Goal: Information Seeking & Learning: Learn about a topic

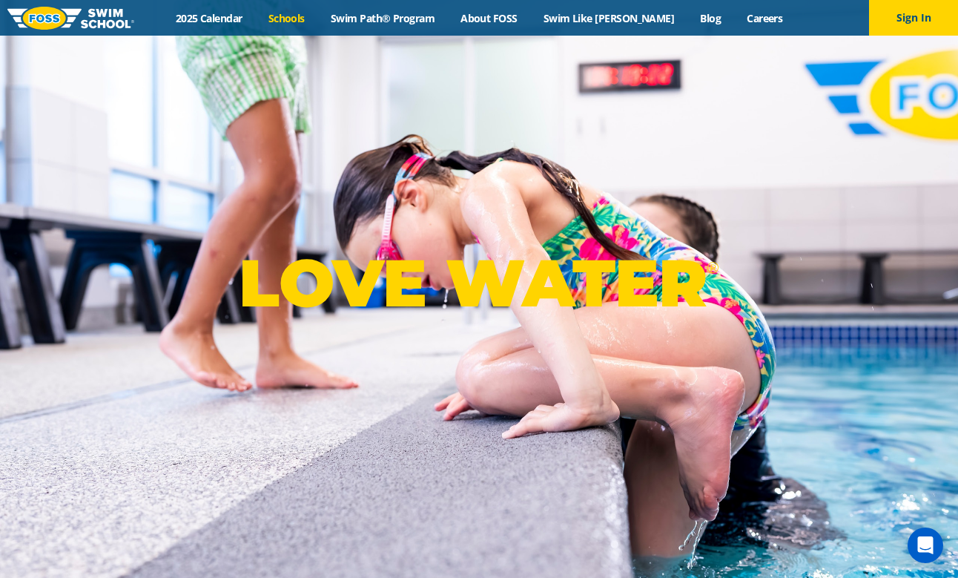
click at [312, 18] on link "Schools" at bounding box center [286, 18] width 62 height 14
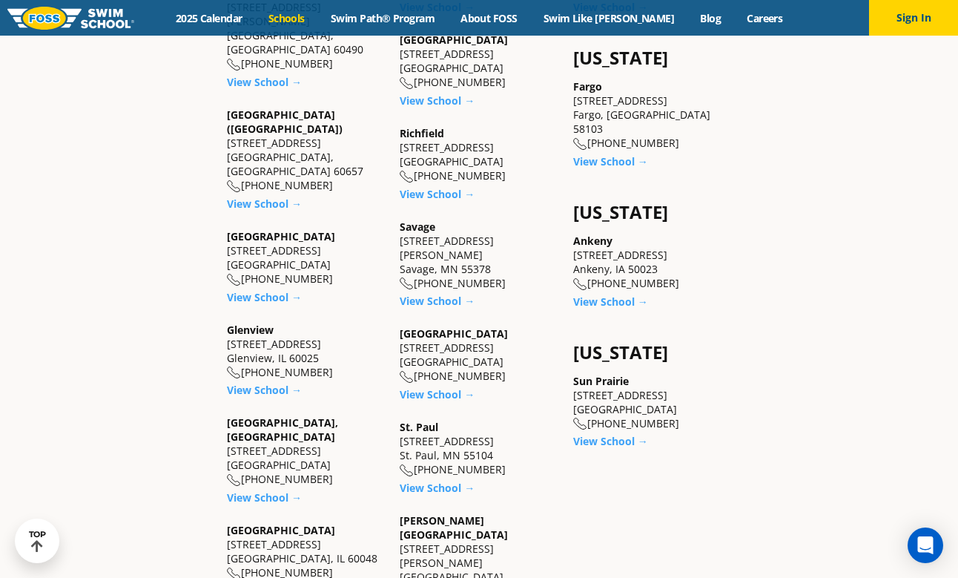
scroll to position [1063, 0]
click at [436, 480] on link "View School →" at bounding box center [437, 487] width 75 height 14
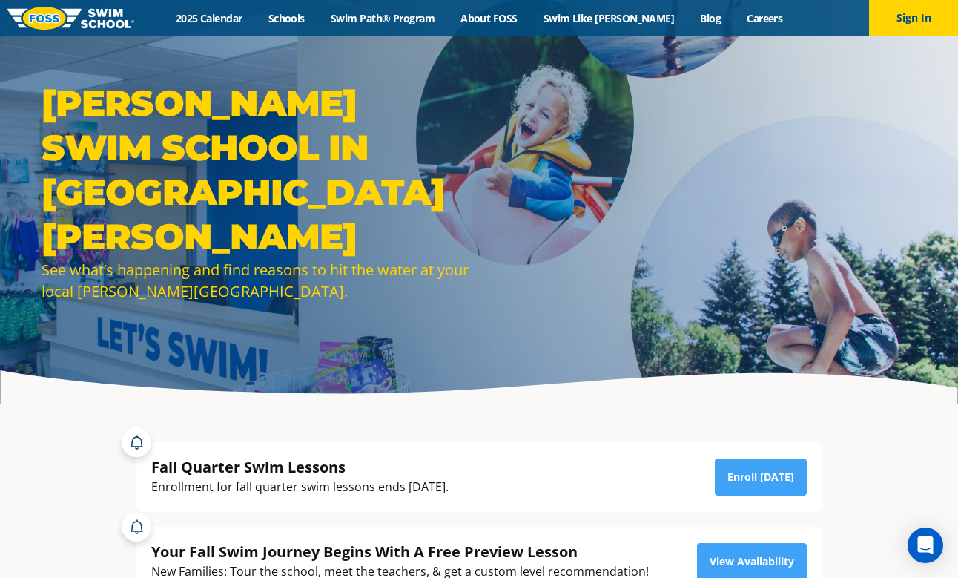
click at [203, 179] on h1 "FOSS Swim School in St. Paul" at bounding box center [257, 170] width 430 height 178
click at [560, 355] on div "FOSS Swim School in St. Paul See what’s happening and find reasons to hit the w…" at bounding box center [479, 202] width 958 height 404
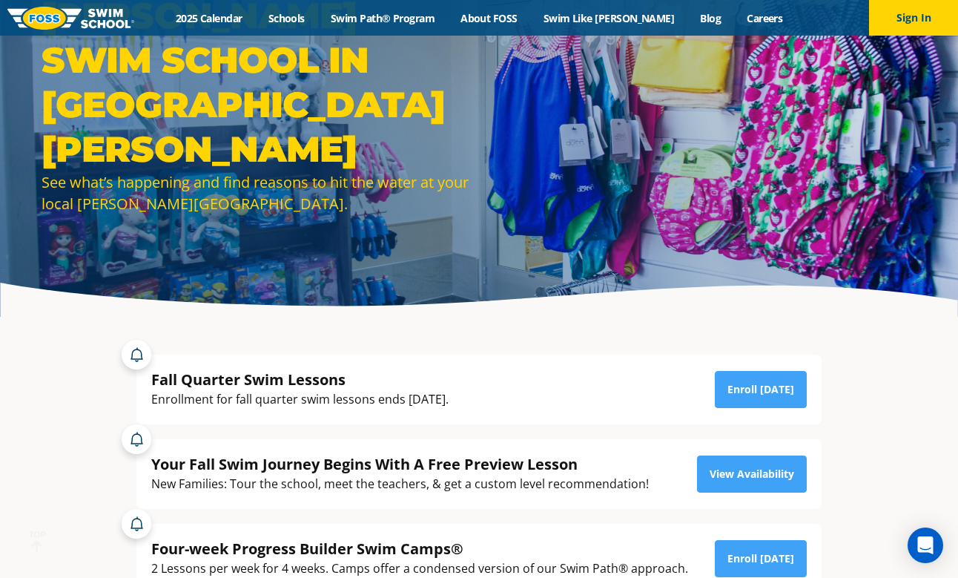
scroll to position [97, 0]
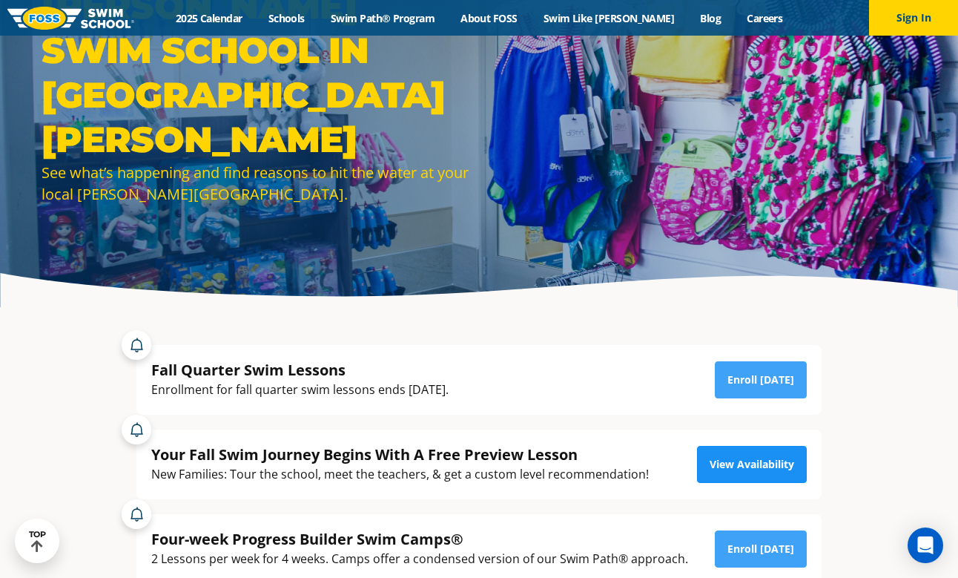
click at [784, 457] on link "View Availability" at bounding box center [752, 464] width 110 height 37
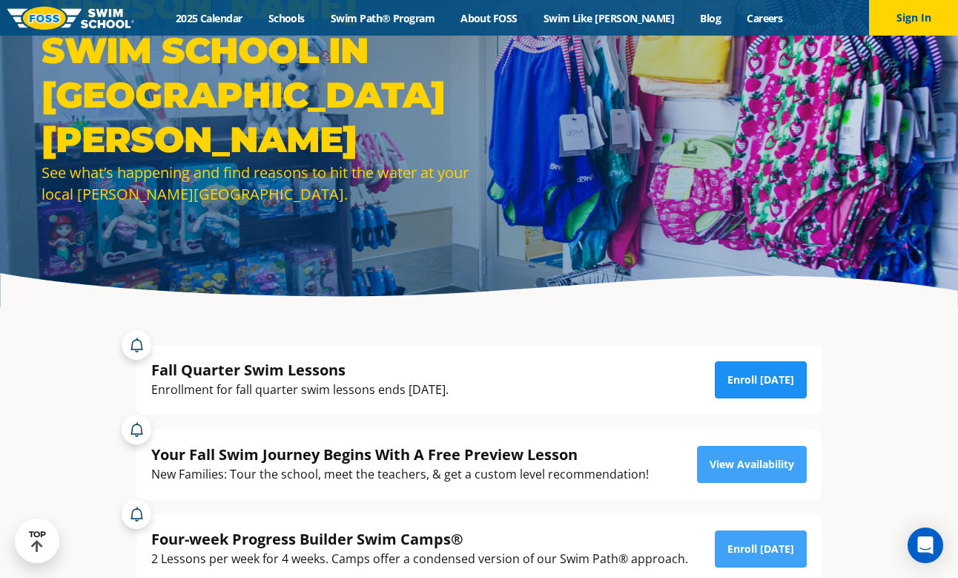
click at [734, 376] on link "Enroll Today" at bounding box center [761, 379] width 92 height 37
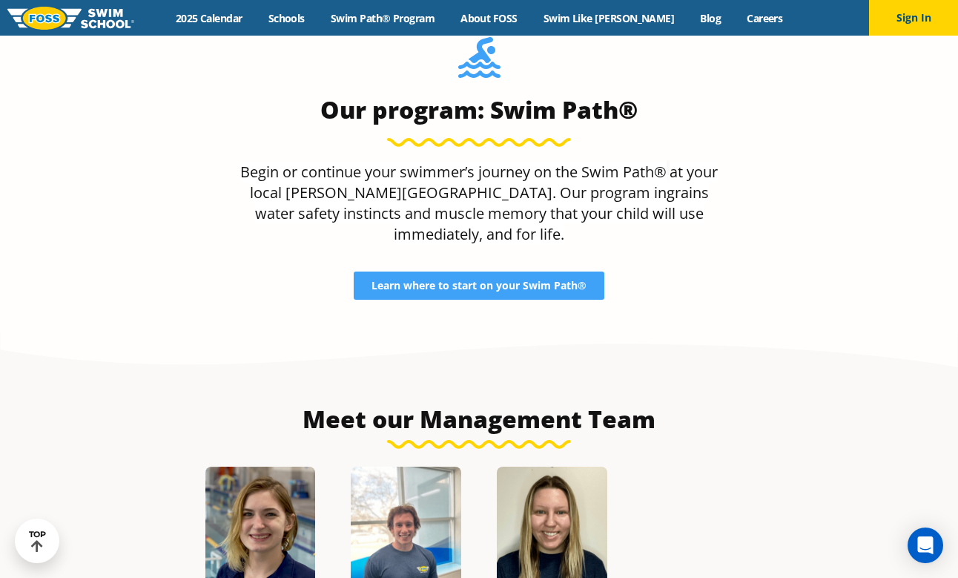
scroll to position [1433, 0]
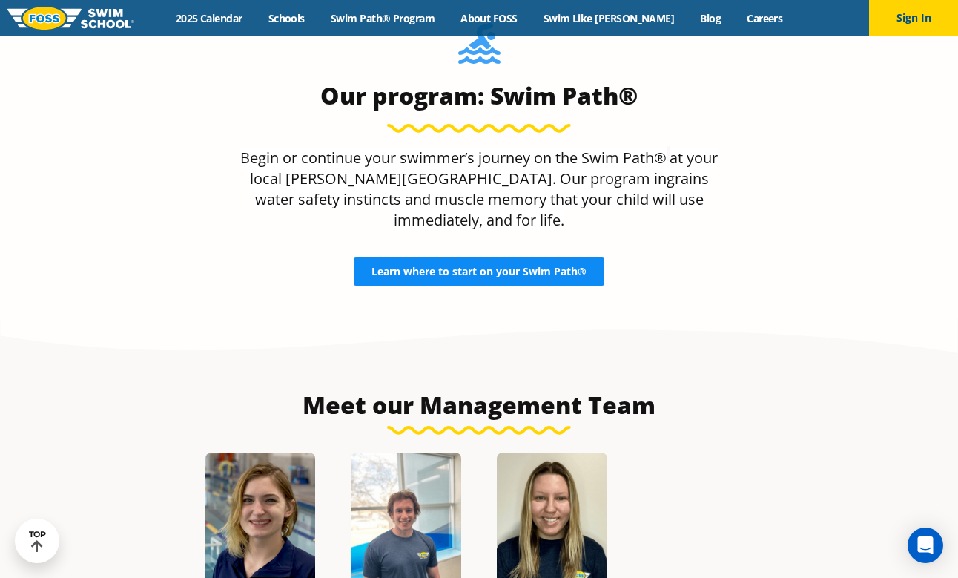
click at [491, 266] on span "Learn where to start on your Swim Path®" at bounding box center [479, 271] width 215 height 10
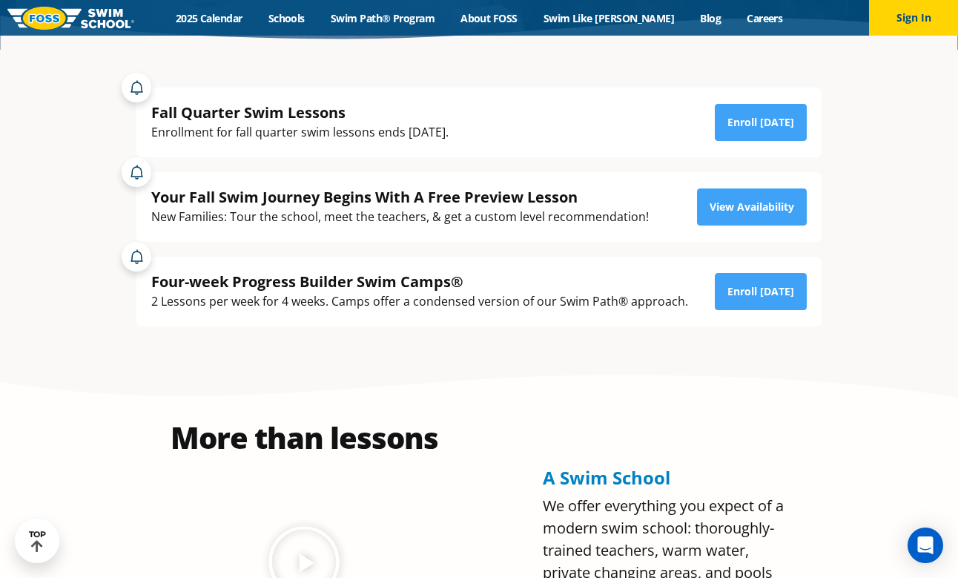
scroll to position [354, 0]
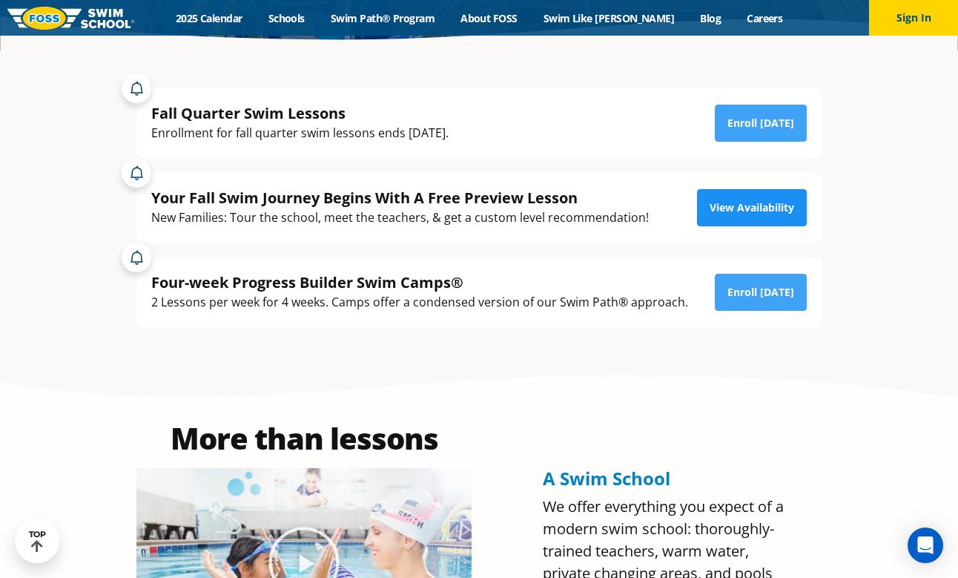
click at [758, 203] on link "View Availability" at bounding box center [752, 207] width 110 height 37
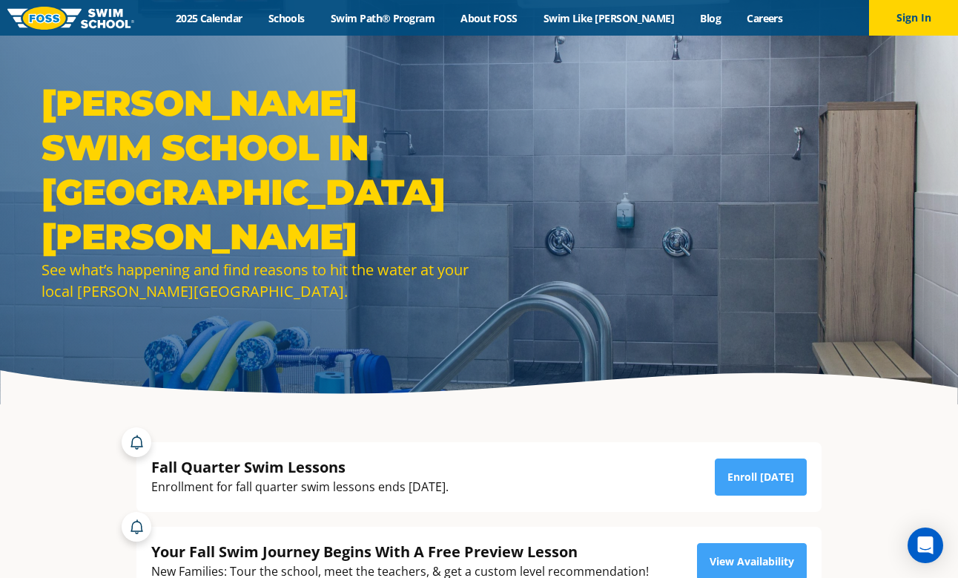
scroll to position [0, 0]
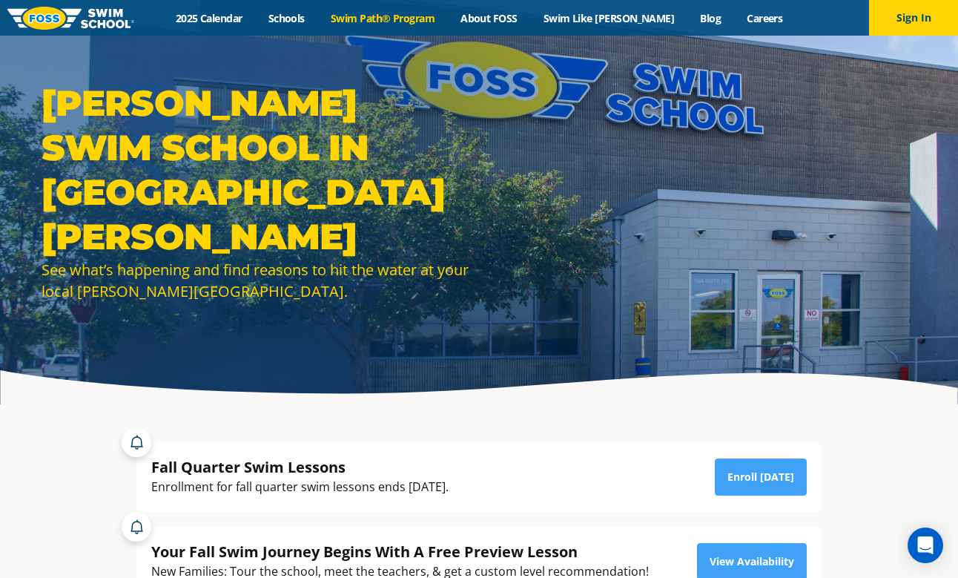
click at [388, 21] on link "Swim Path® Program" at bounding box center [383, 18] width 130 height 14
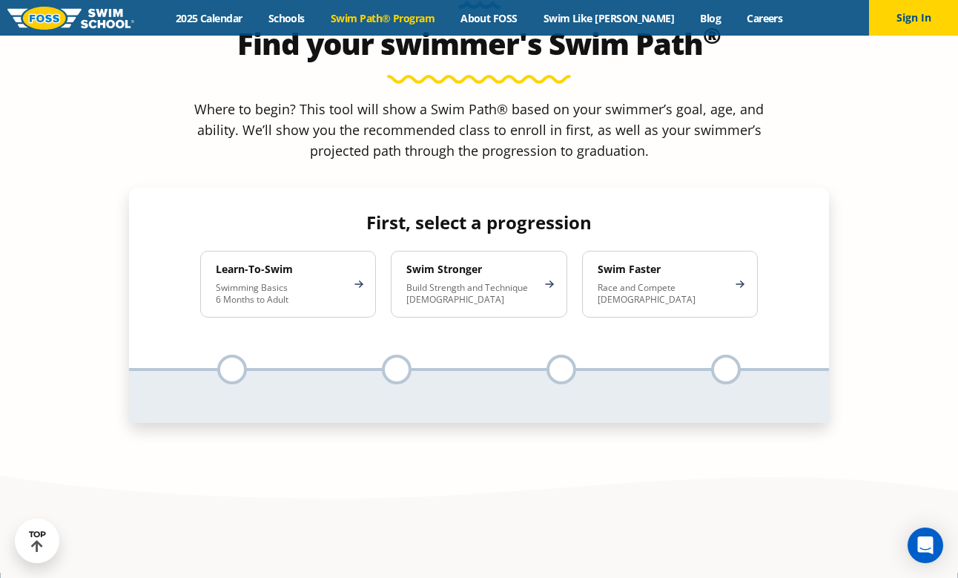
scroll to position [1437, 0]
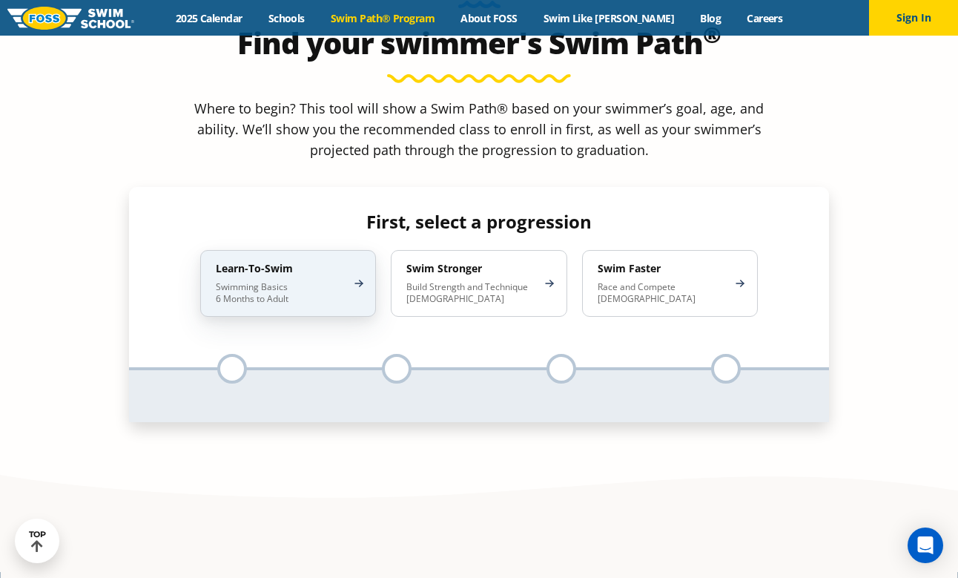
click at [319, 250] on div "Learn-To-Swim Swimming Basics 6 Months to Adult" at bounding box center [288, 283] width 176 height 67
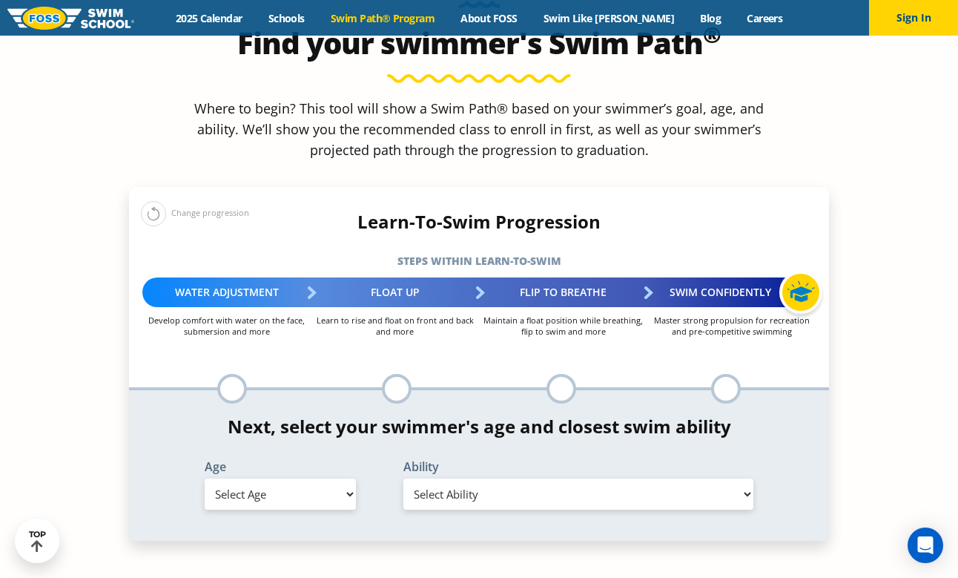
select select "6-years"
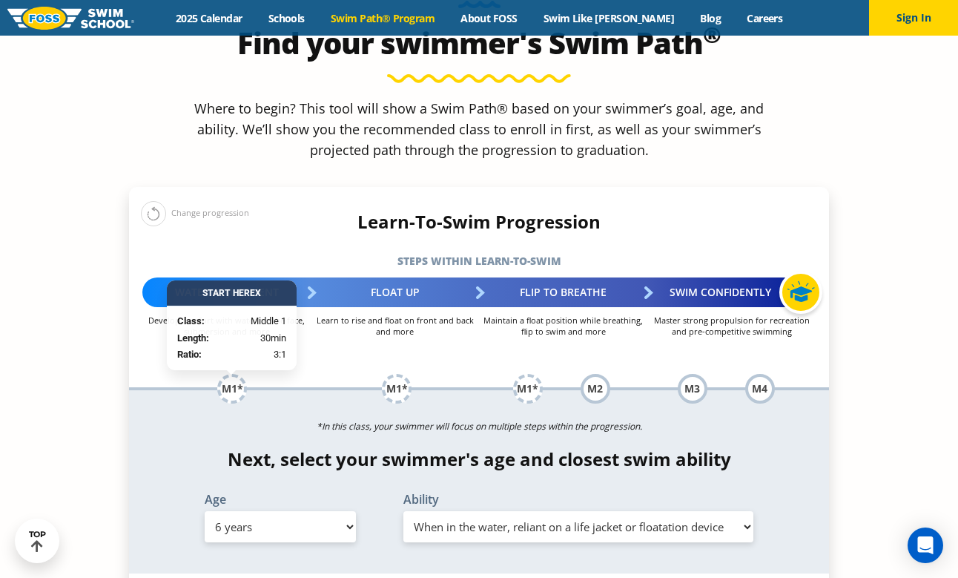
click at [886, 398] on section "Find your swimmer's Swim Path ® Where to begin? This tool will show a Swim Path…" at bounding box center [479, 388] width 958 height 947
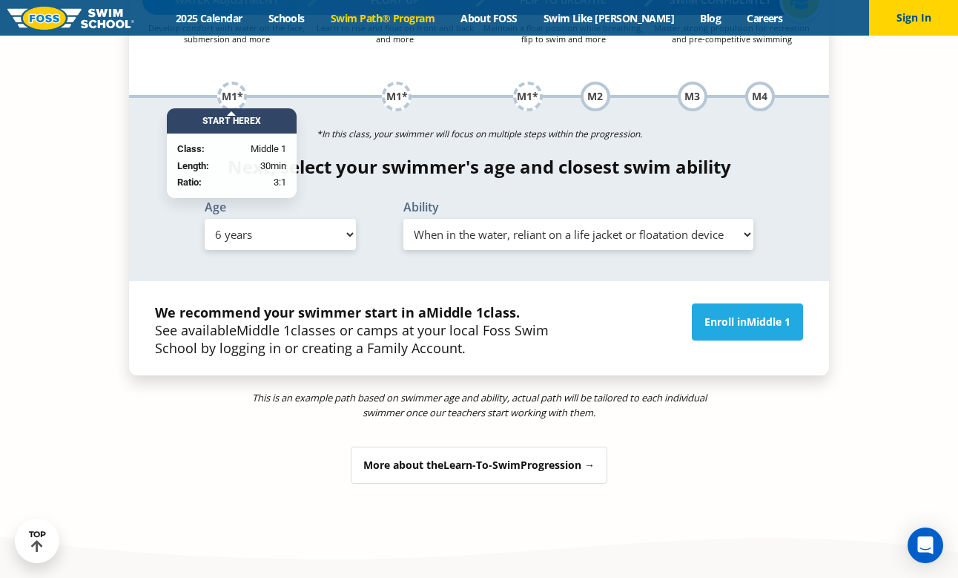
scroll to position [1730, 0]
click at [732, 200] on div "Ability Select Ability First in-water experience When in the water, reliant on …" at bounding box center [578, 224] width 383 height 49
select select "6-years-when-in-the-water-reliant-on-a-life-jacket-or-floatation-device"
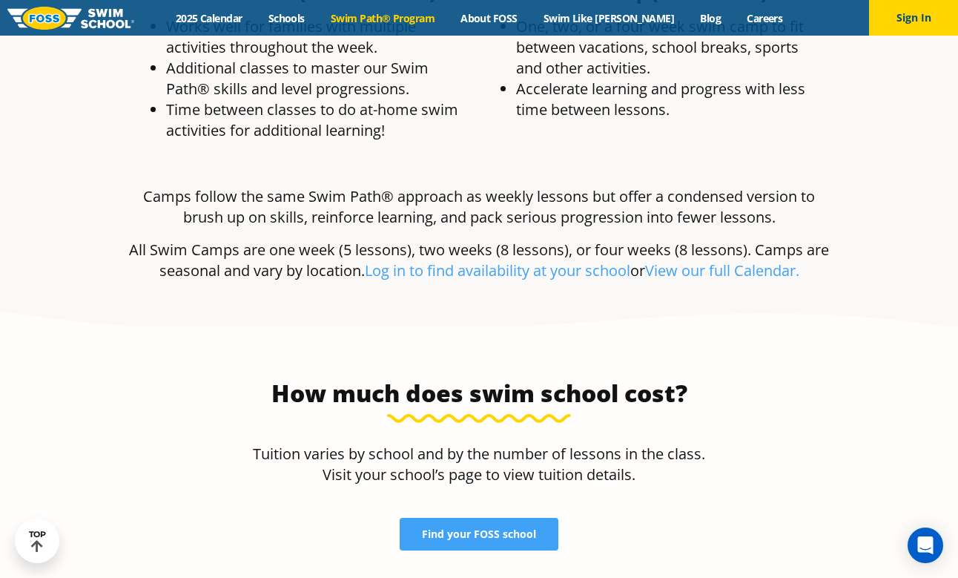
scroll to position [2863, 0]
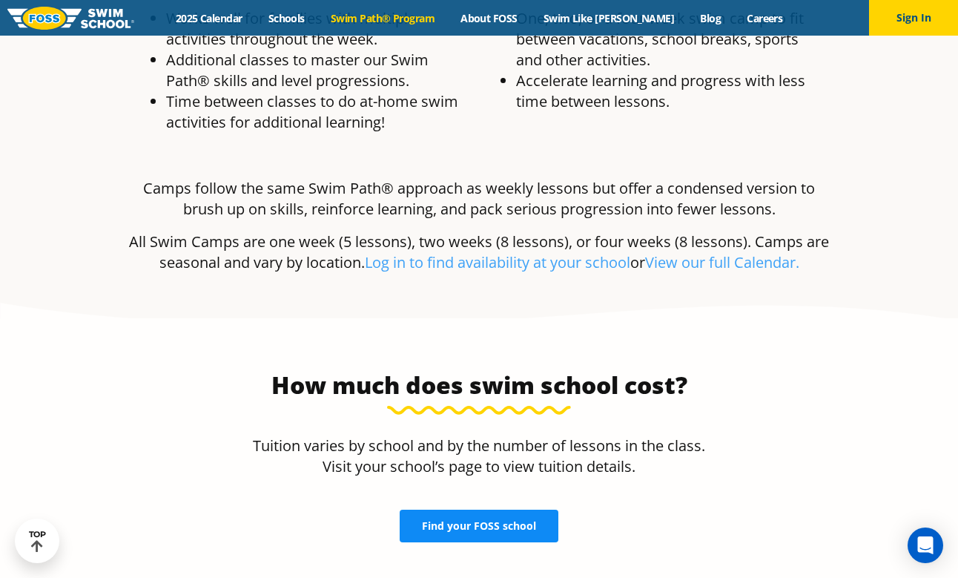
click at [492, 510] on link "Find your FOSS school" at bounding box center [479, 526] width 159 height 33
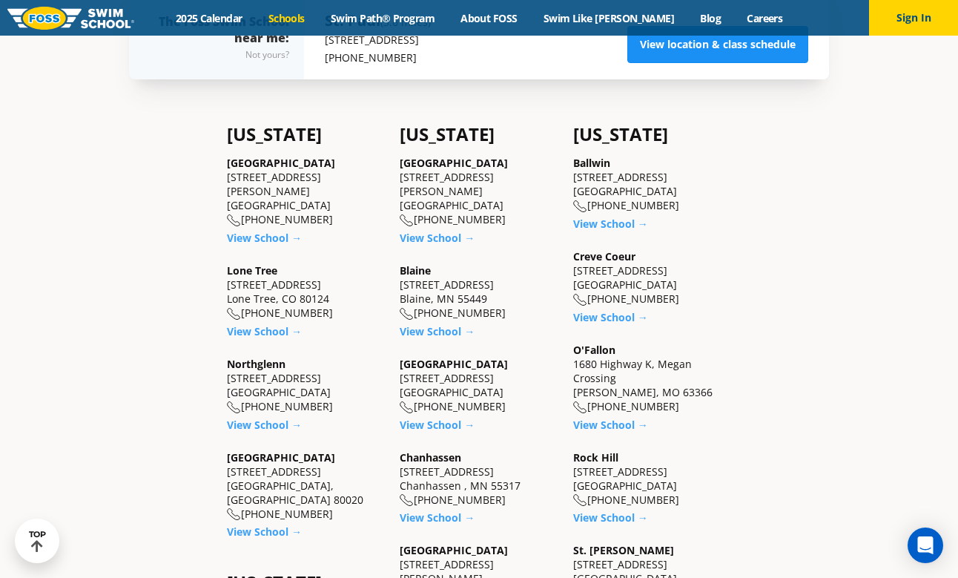
scroll to position [246, 0]
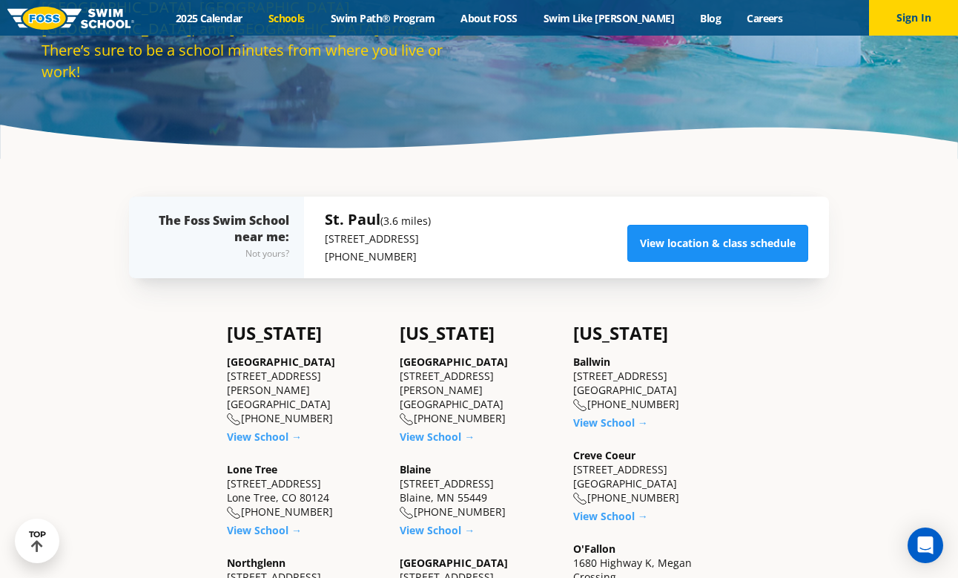
click at [705, 244] on link "View location & class schedule" at bounding box center [718, 243] width 181 height 37
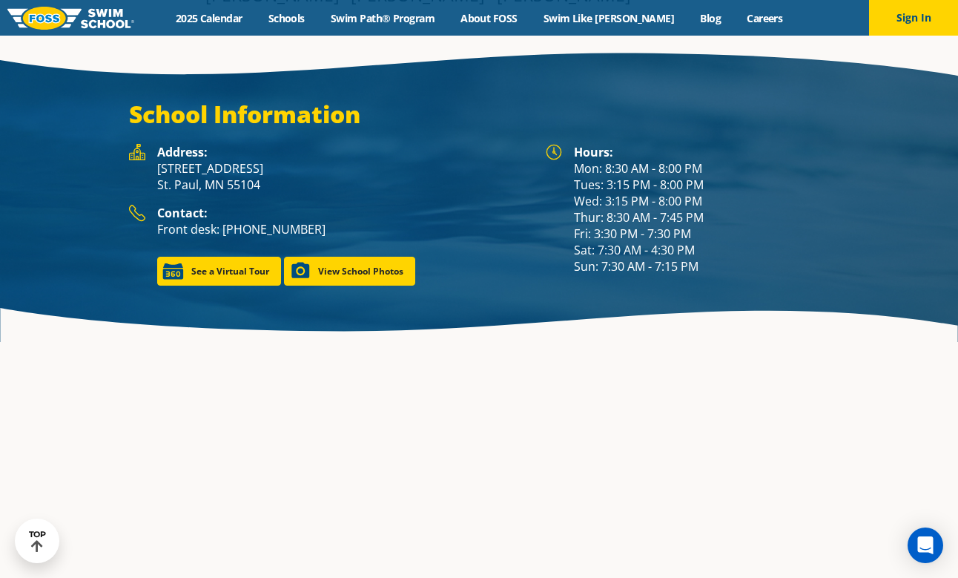
scroll to position [2090, 0]
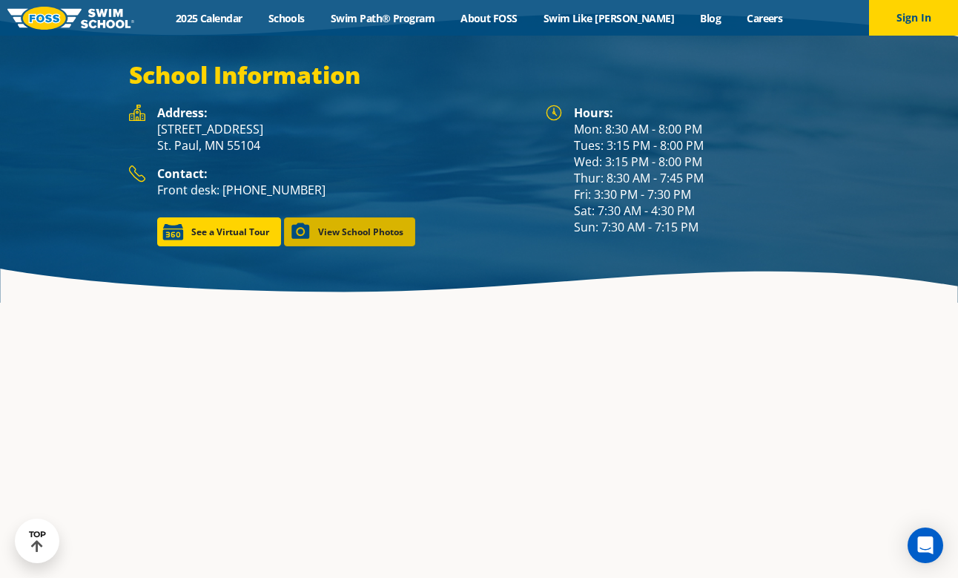
click at [346, 221] on link "View School Photos" at bounding box center [349, 231] width 131 height 29
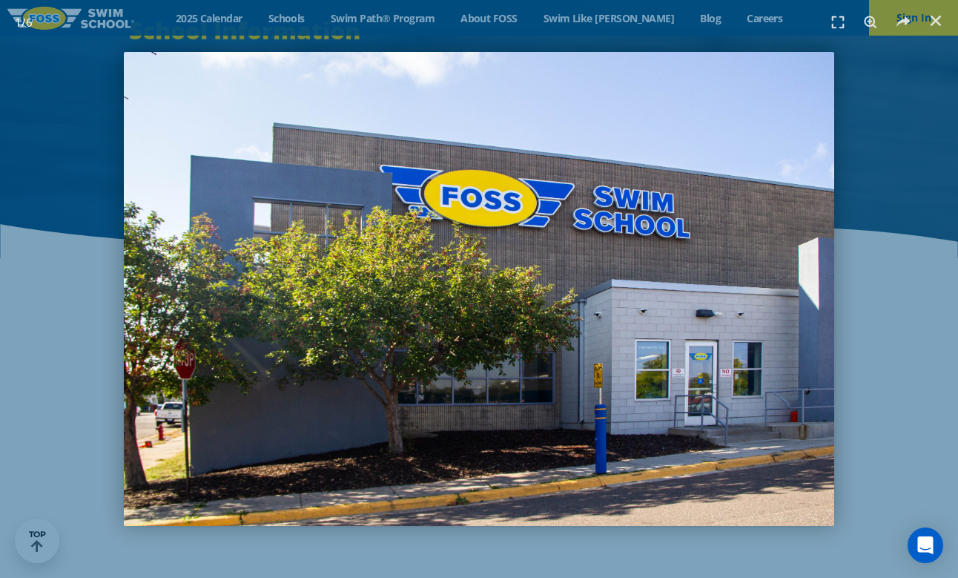
scroll to position [2136, 0]
click at [816, 292] on img "1 / 6" at bounding box center [479, 289] width 711 height 474
click at [637, 169] on img "1 / 6" at bounding box center [479, 289] width 711 height 474
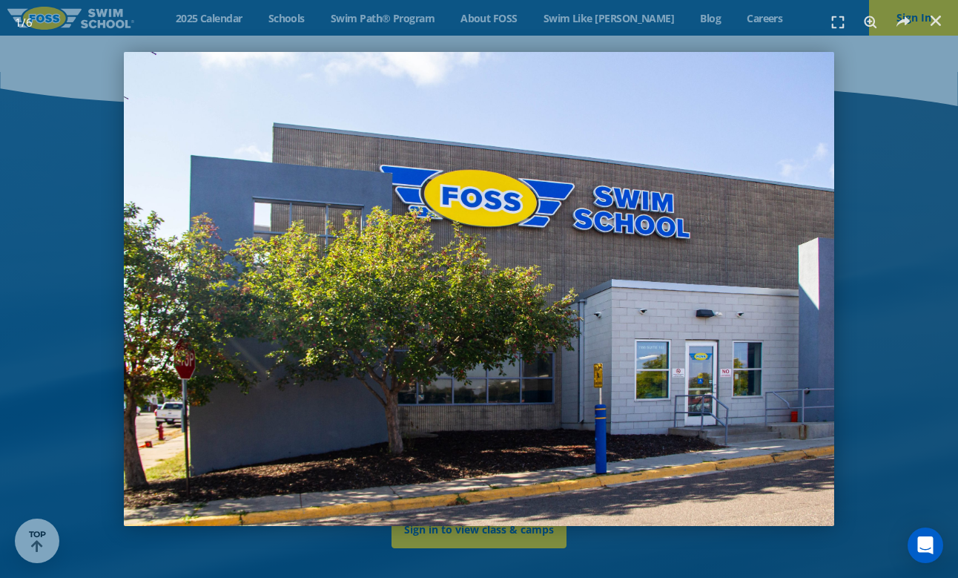
scroll to position [2669, 0]
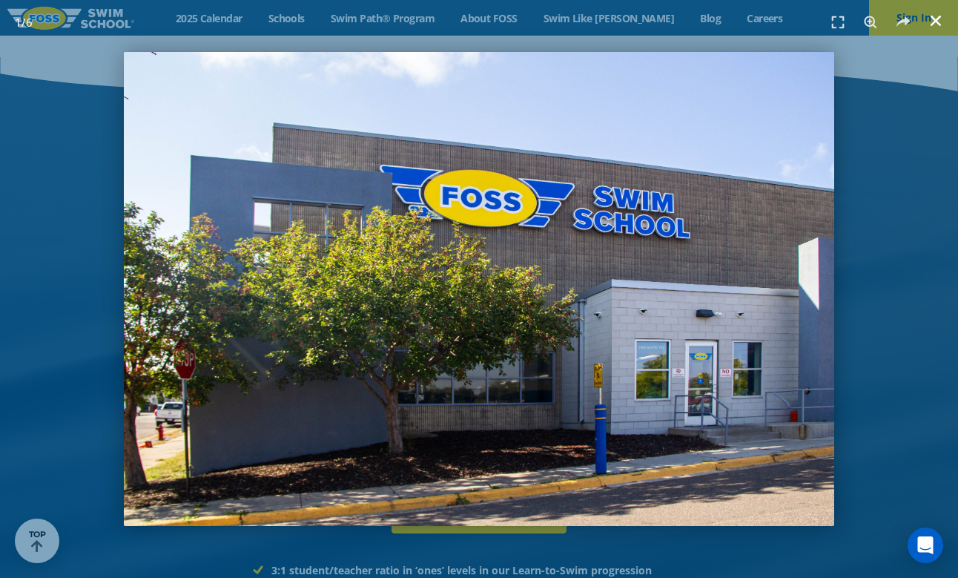
click at [939, 17] on use "Close (Esc)" at bounding box center [936, 21] width 10 height 10
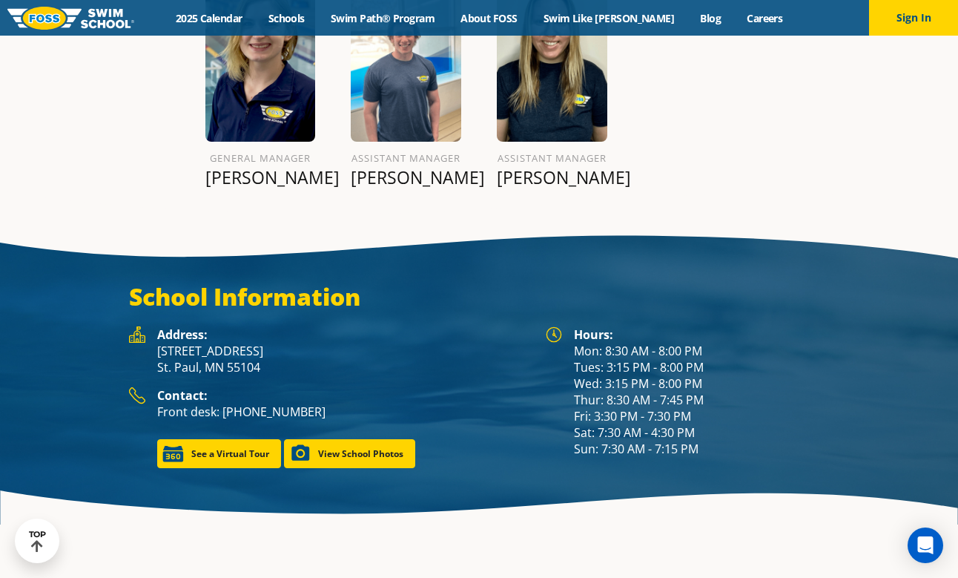
scroll to position [1866, 0]
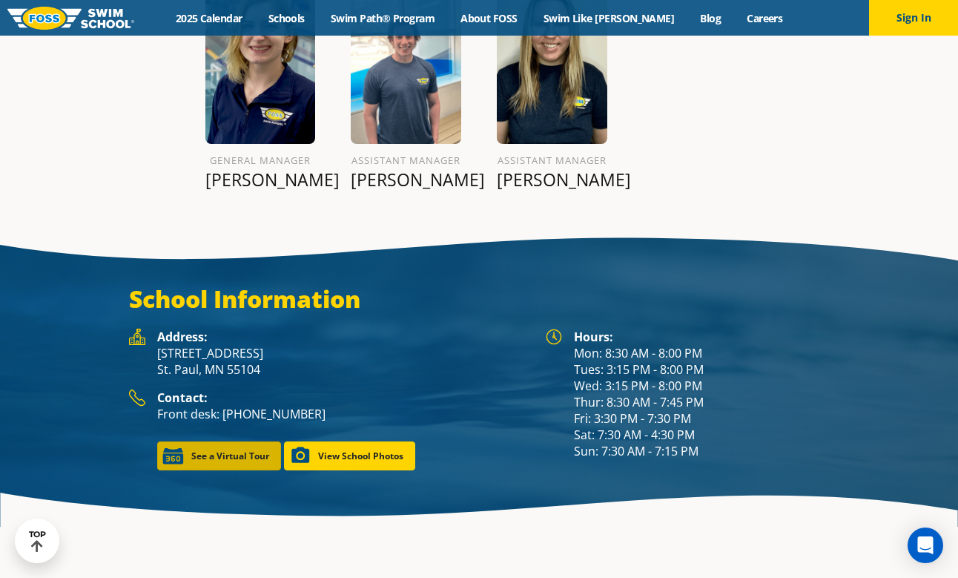
click at [226, 441] on link "See a Virtual Tour" at bounding box center [219, 455] width 124 height 29
